Goal: Information Seeking & Learning: Understand process/instructions

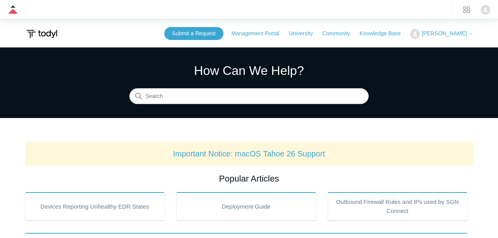
click at [196, 106] on section "How Can We Help? Search" at bounding box center [249, 82] width 498 height 71
click at [199, 100] on input "Search" at bounding box center [248, 97] width 239 height 16
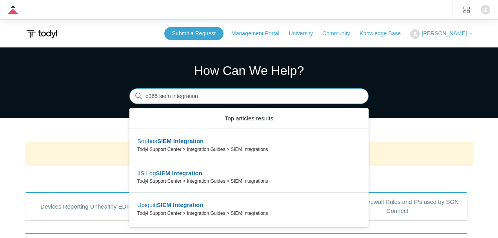
type input "o365 siem integration"
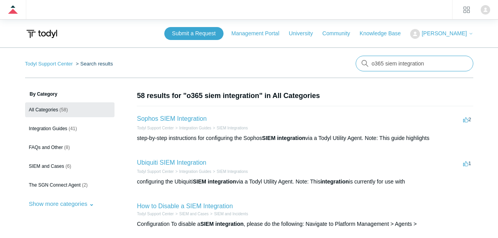
click at [373, 60] on input "o365 siem integration" at bounding box center [415, 64] width 118 height 16
type input "microsoft siem integration"
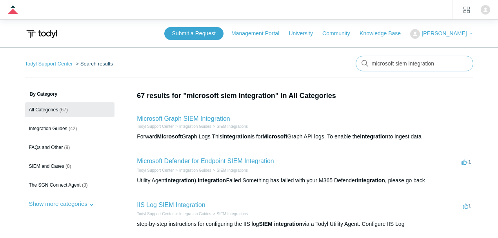
drag, startPoint x: 393, startPoint y: 62, endPoint x: 474, endPoint y: 62, distance: 81.2
type input "microsoft log ingestion"
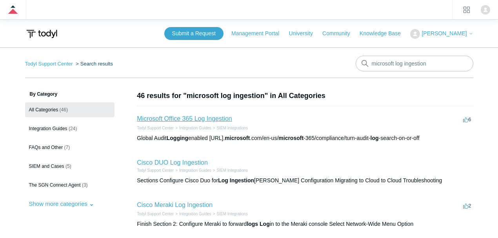
click at [208, 118] on link "Microsoft Office 365 Log Ingestion" at bounding box center [184, 118] width 95 height 7
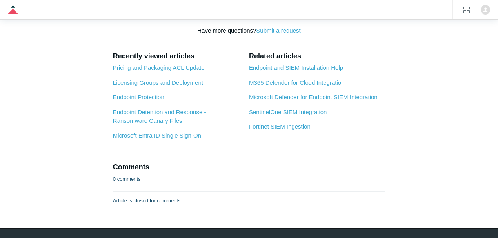
scroll to position [2641, 0]
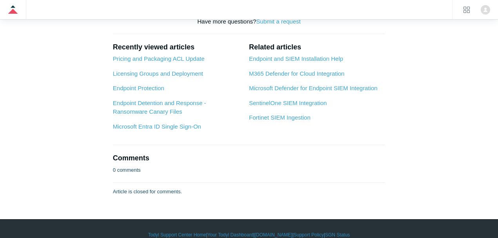
drag, startPoint x: 182, startPoint y: 130, endPoint x: 217, endPoint y: 128, distance: 35.0
drag, startPoint x: 237, startPoint y: 129, endPoint x: 228, endPoint y: 143, distance: 16.1
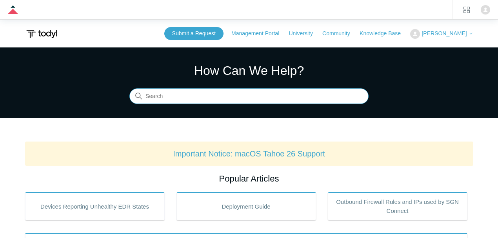
click at [174, 93] on input "Search" at bounding box center [248, 97] width 239 height 16
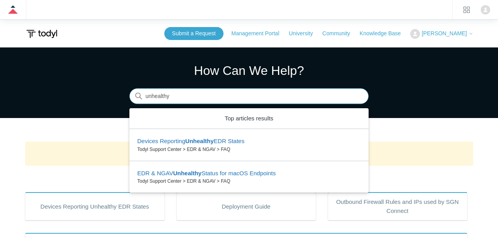
type input "unhealthy"
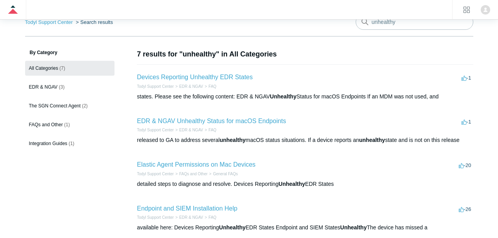
scroll to position [52, 0]
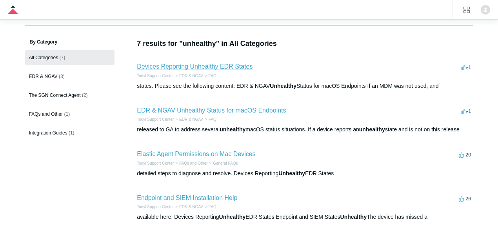
click at [183, 67] on link "Devices Reporting Unhealthy EDR States" at bounding box center [195, 66] width 116 height 7
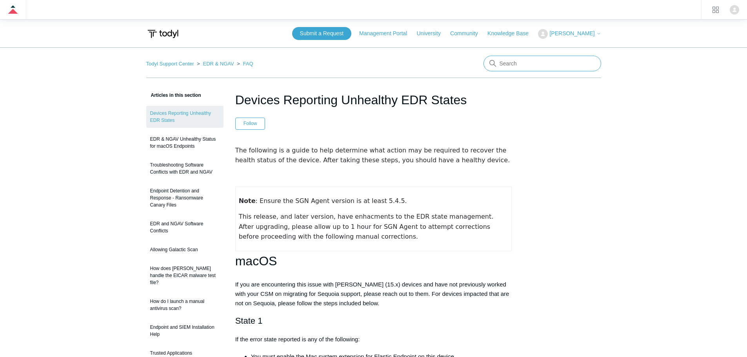
click at [498, 63] on input "Search" at bounding box center [543, 64] width 118 height 16
type input "gmail"
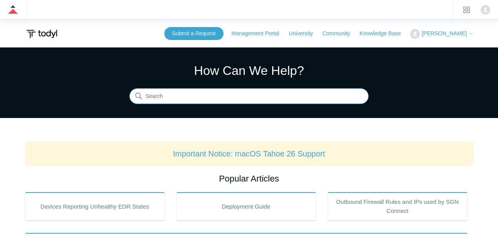
click at [197, 98] on input "Search" at bounding box center [248, 97] width 239 height 16
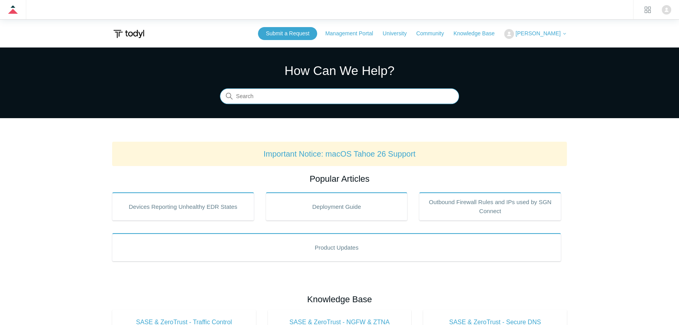
click at [284, 101] on input "Search" at bounding box center [339, 97] width 239 height 16
click at [307, 94] on input "Search" at bounding box center [339, 97] width 239 height 16
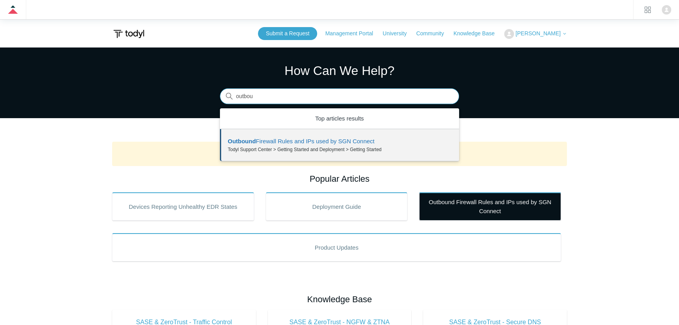
type input "outbou"
click at [498, 216] on link "Outbound Firewall Rules and IPs used by SGN Connect" at bounding box center [490, 206] width 142 height 28
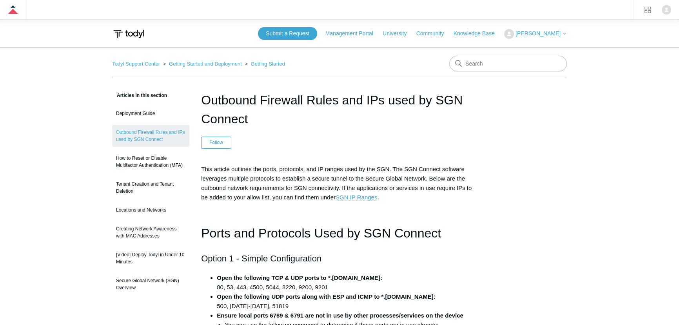
click at [287, 186] on span "This article outlines the ports, protocols, and IP ranges used by the SGN. The …" at bounding box center [336, 183] width 271 height 35
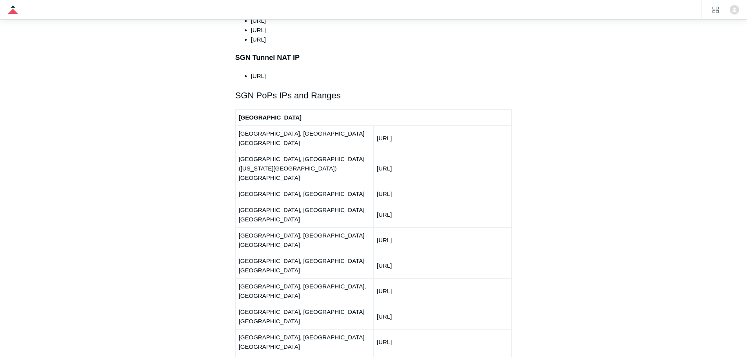
scroll to position [931, 0]
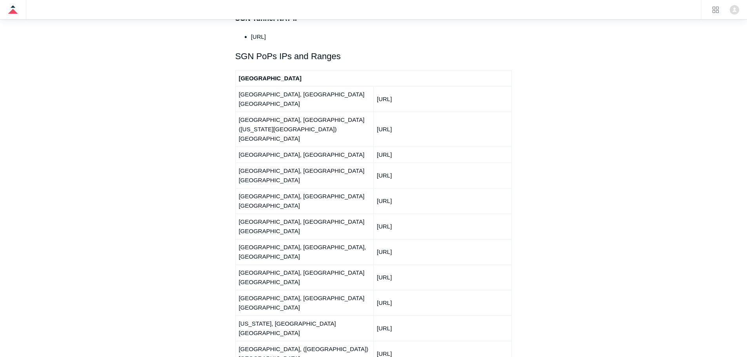
drag, startPoint x: 177, startPoint y: 213, endPoint x: 334, endPoint y: 242, distance: 159.7
click at [177, 213] on aside "Articles in this section Deployment Guide Outbound Firewall Rules and IPs used …" at bounding box center [184, 191] width 77 height 2063
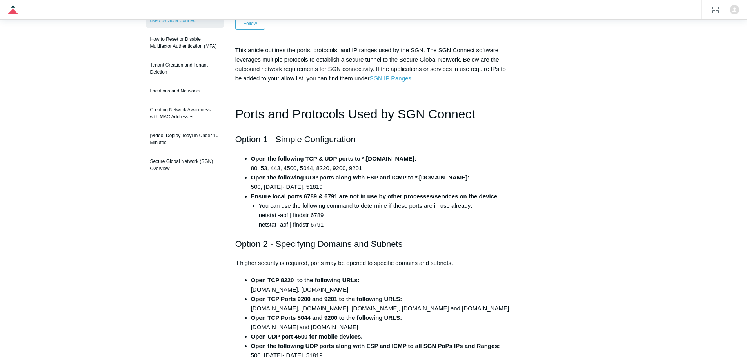
scroll to position [0, 0]
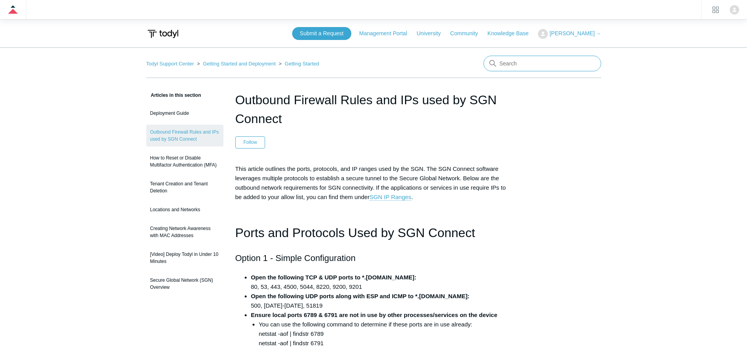
drag, startPoint x: 528, startPoint y: 65, endPoint x: 533, endPoint y: 59, distance: 7.5
click at [528, 64] on input "Search" at bounding box center [543, 64] width 118 height 16
type input "it glue"
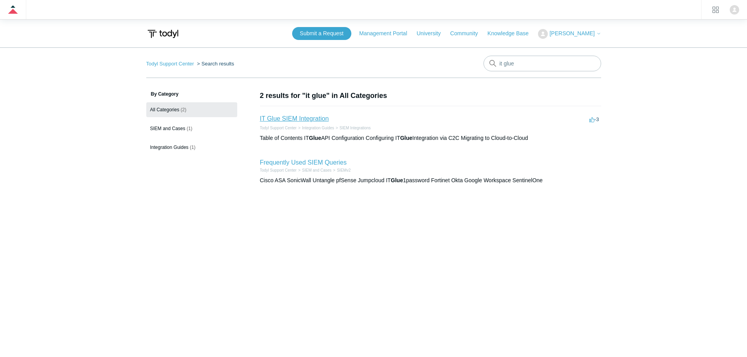
click at [286, 122] on link "IT Glue SIEM Integration" at bounding box center [294, 118] width 69 height 7
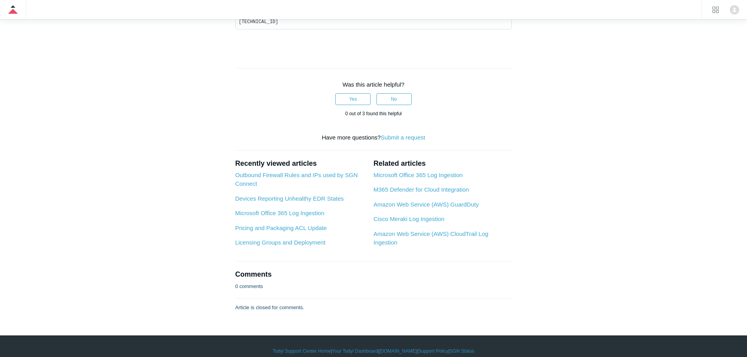
scroll to position [588, 0]
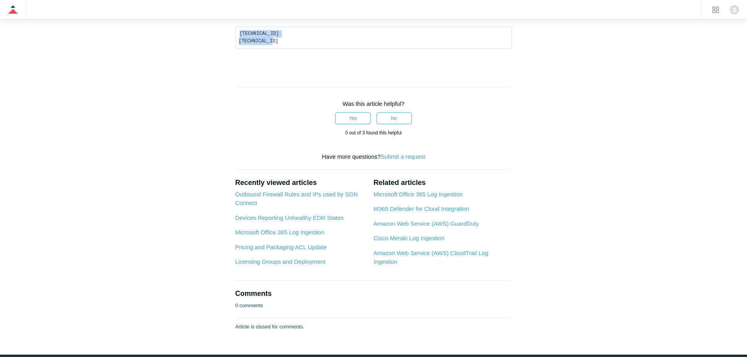
drag, startPoint x: 300, startPoint y: 154, endPoint x: 233, endPoint y: 144, distance: 67.9
copy code "[TECHNICAL_ID] [TECHNICAL_ID]"
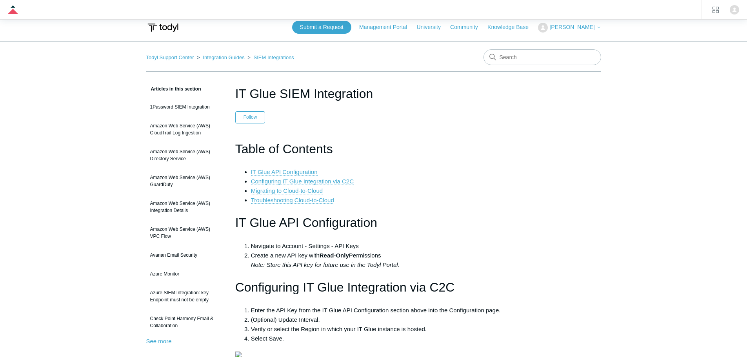
scroll to position [0, 0]
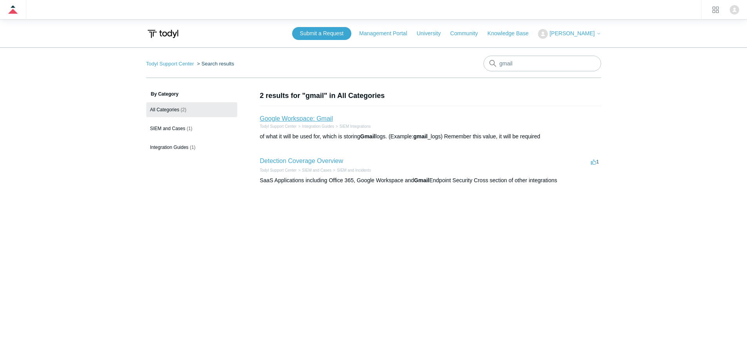
click at [316, 118] on link "Google Workspace: Gmail" at bounding box center [296, 118] width 73 height 7
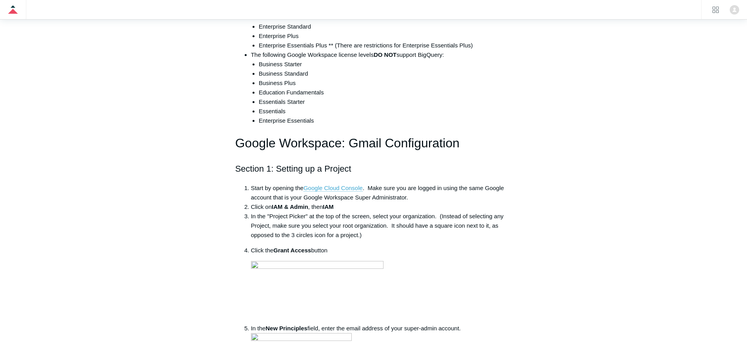
scroll to position [275, 0]
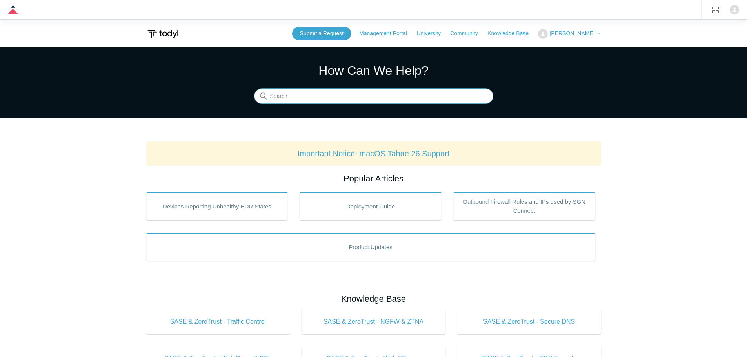
click at [297, 103] on input "Search" at bounding box center [373, 97] width 239 height 16
type input "paused by administrator"
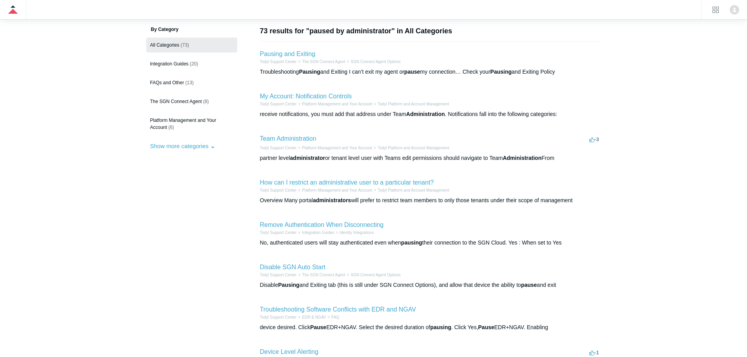
scroll to position [182, 0]
